Goal: Navigation & Orientation: Find specific page/section

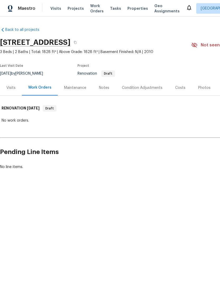
click at [106, 87] on div "Notes" at bounding box center [104, 87] width 10 height 5
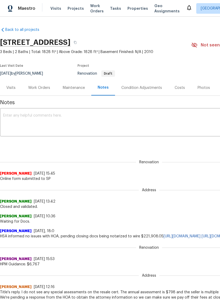
click at [12, 86] on div "Visits" at bounding box center [10, 87] width 9 height 5
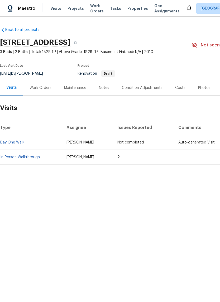
click at [32, 158] on link "In-Person Walkthrough" at bounding box center [20, 157] width 40 height 4
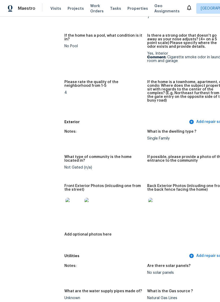
scroll to position [129, 0]
click at [84, 204] on img at bounding box center [92, 206] width 17 height 17
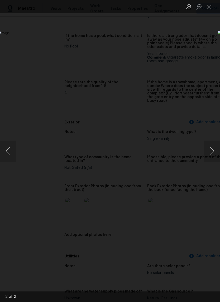
click at [211, 10] on button "Close lightbox" at bounding box center [209, 6] width 11 height 9
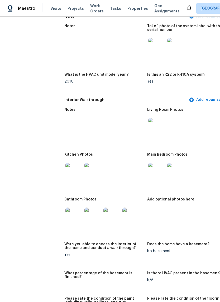
scroll to position [526, 0]
click at [148, 166] on img at bounding box center [156, 171] width 17 height 17
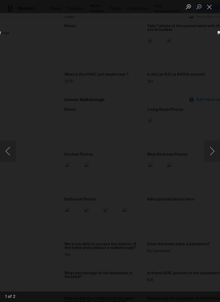
click at [206, 52] on div "Lightbox" at bounding box center [110, 151] width 220 height 302
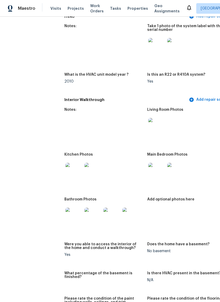
click at [65, 169] on img at bounding box center [73, 171] width 17 height 17
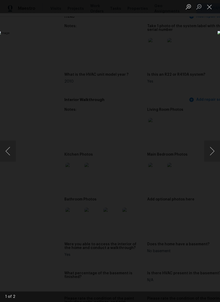
click at [211, 6] on button "Close lightbox" at bounding box center [209, 6] width 11 height 9
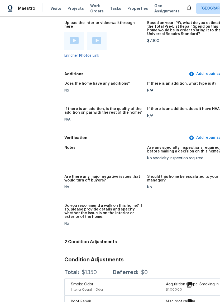
scroll to position [1084, 0]
